Goal: Book appointment/travel/reservation

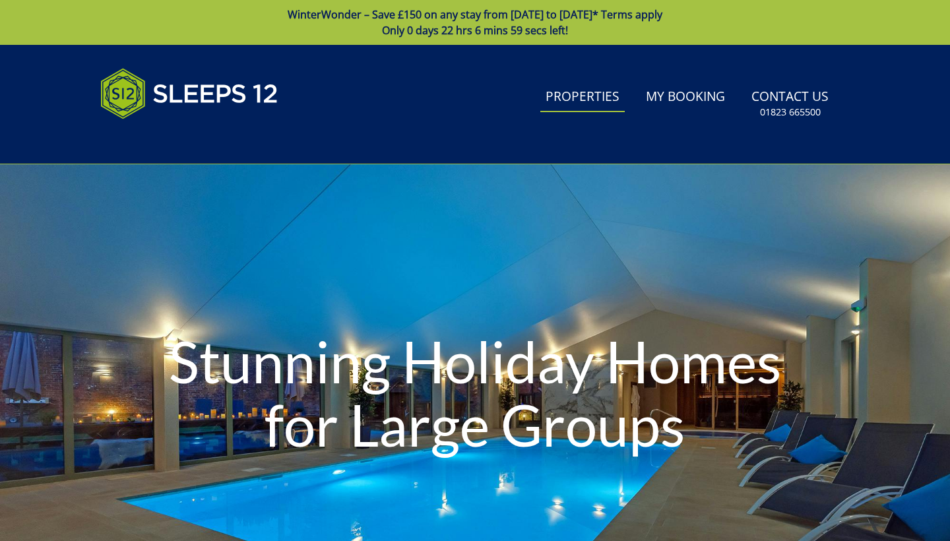
click at [591, 101] on link "Properties" at bounding box center [582, 97] width 84 height 30
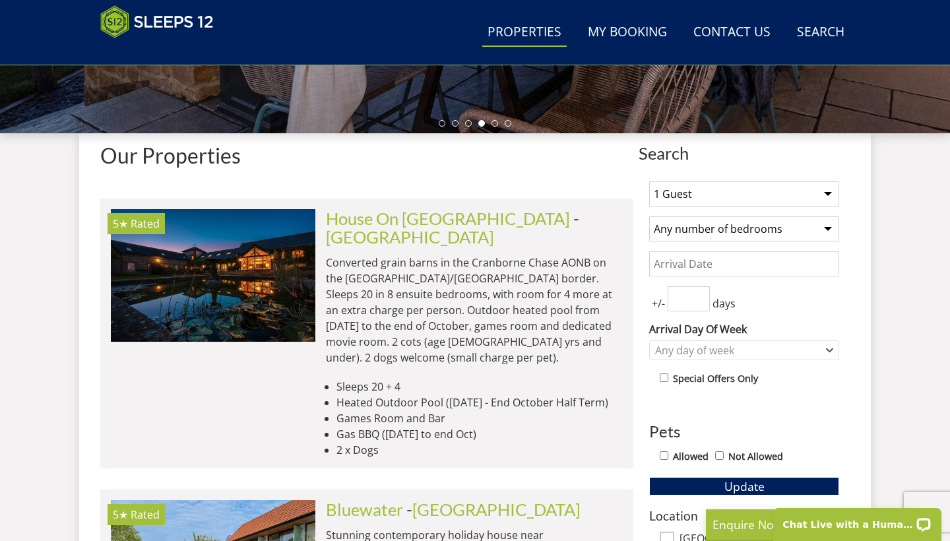
scroll to position [442, 0]
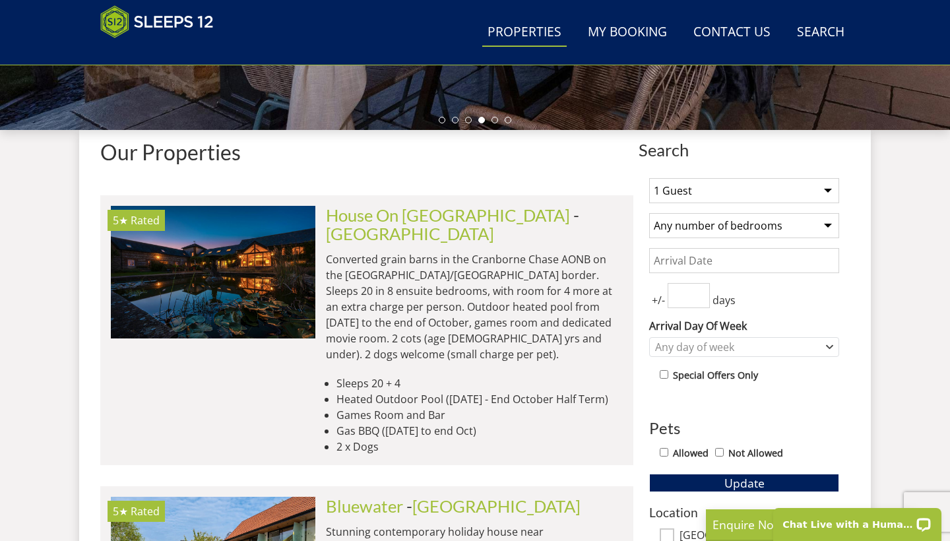
click at [758, 255] on input "Date" at bounding box center [744, 260] width 190 height 25
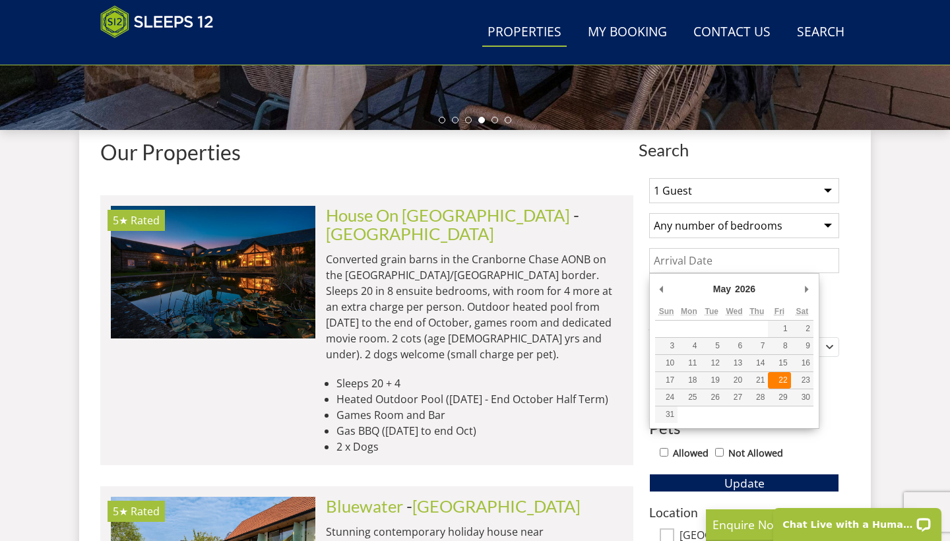
type input "[DATE]"
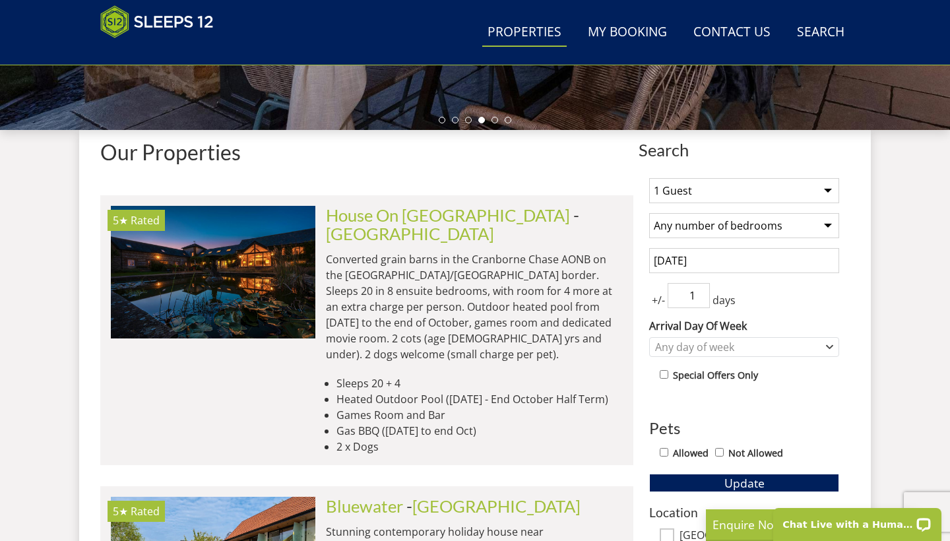
click at [696, 294] on input "1" at bounding box center [688, 295] width 42 height 25
type input "0"
click at [698, 299] on input "0" at bounding box center [688, 295] width 42 height 25
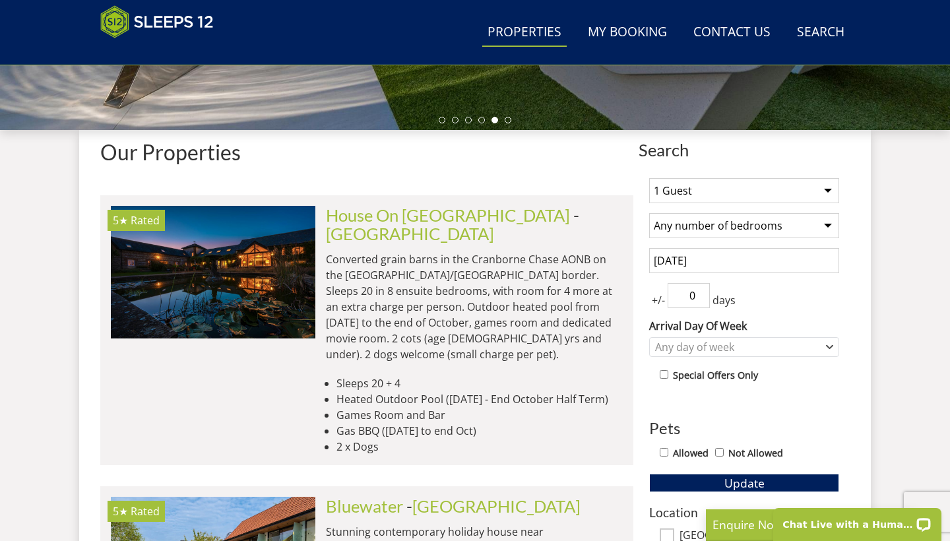
select select "15"
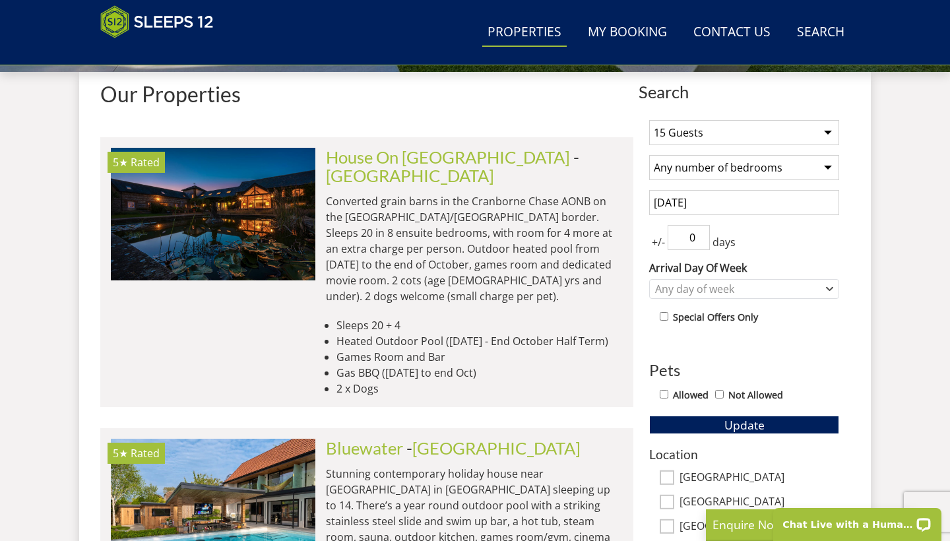
scroll to position [533, 0]
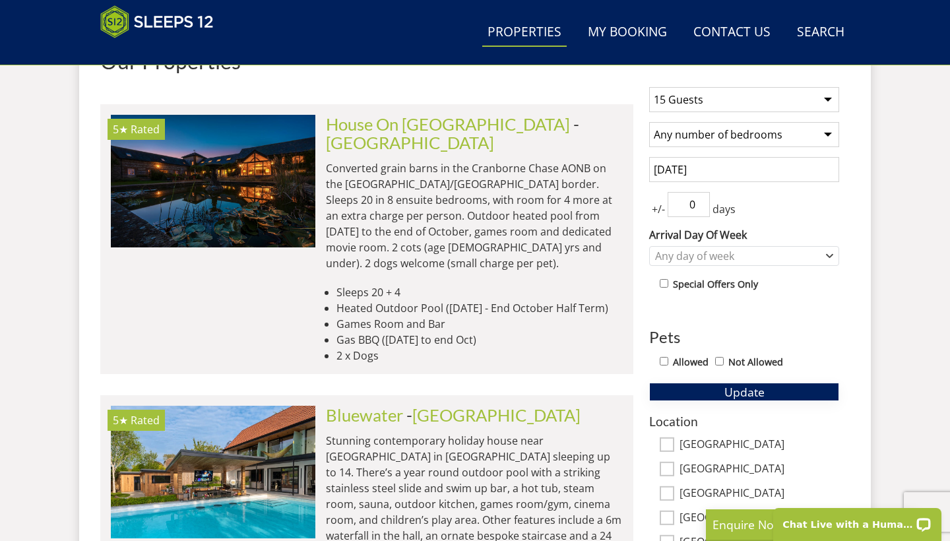
click at [748, 391] on span "Update" at bounding box center [744, 392] width 40 height 16
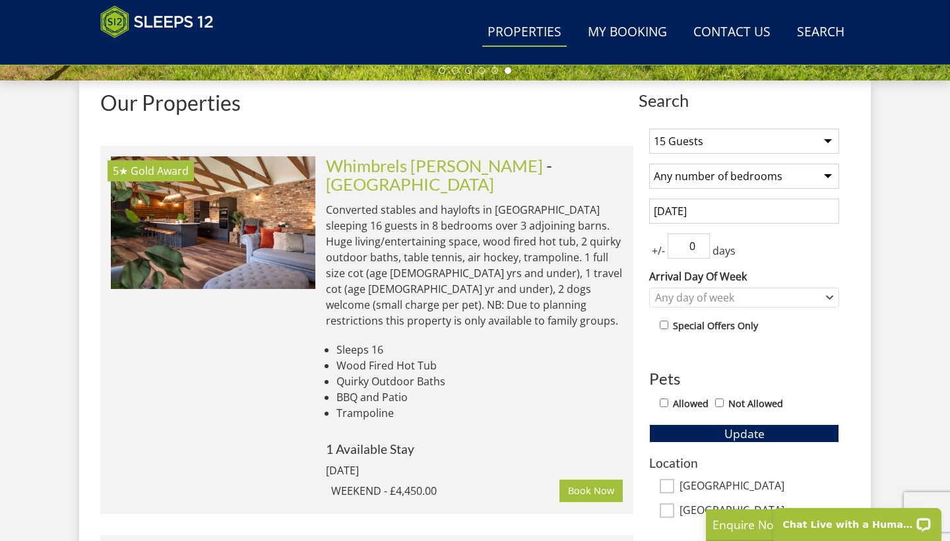
scroll to position [743, 0]
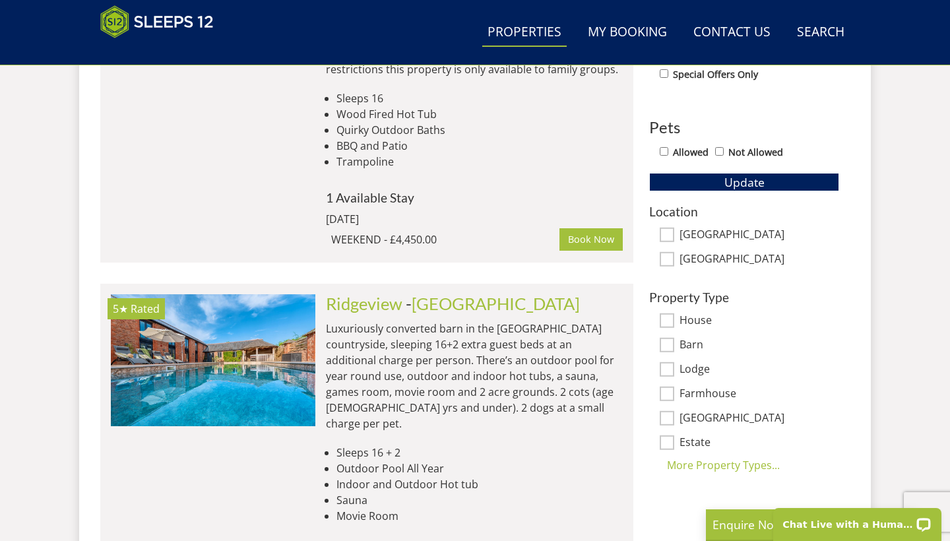
click at [668, 261] on input "[GEOGRAPHIC_DATA]" at bounding box center [666, 259] width 15 height 15
checkbox input "true"
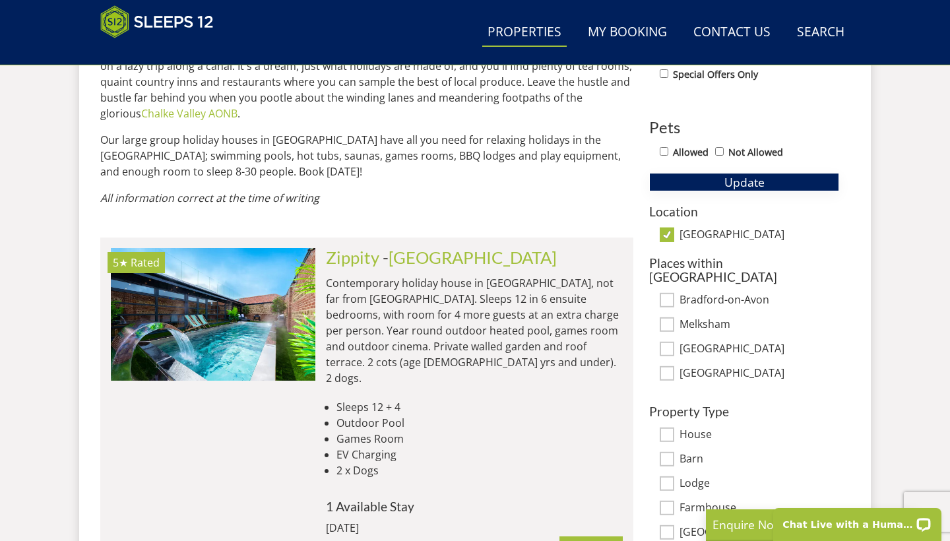
click at [719, 179] on button "Update" at bounding box center [744, 182] width 190 height 18
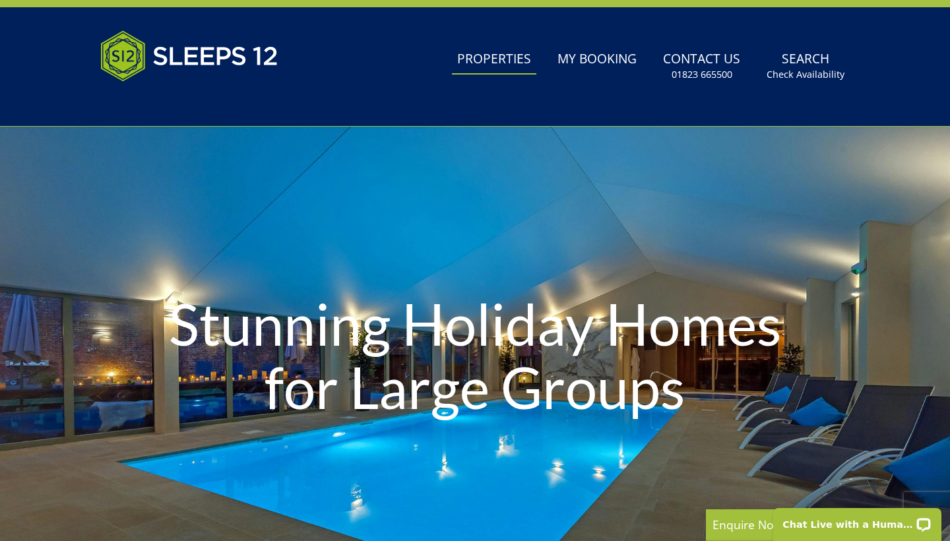
scroll to position [46, 0]
